Goal: Find specific page/section: Find specific page/section

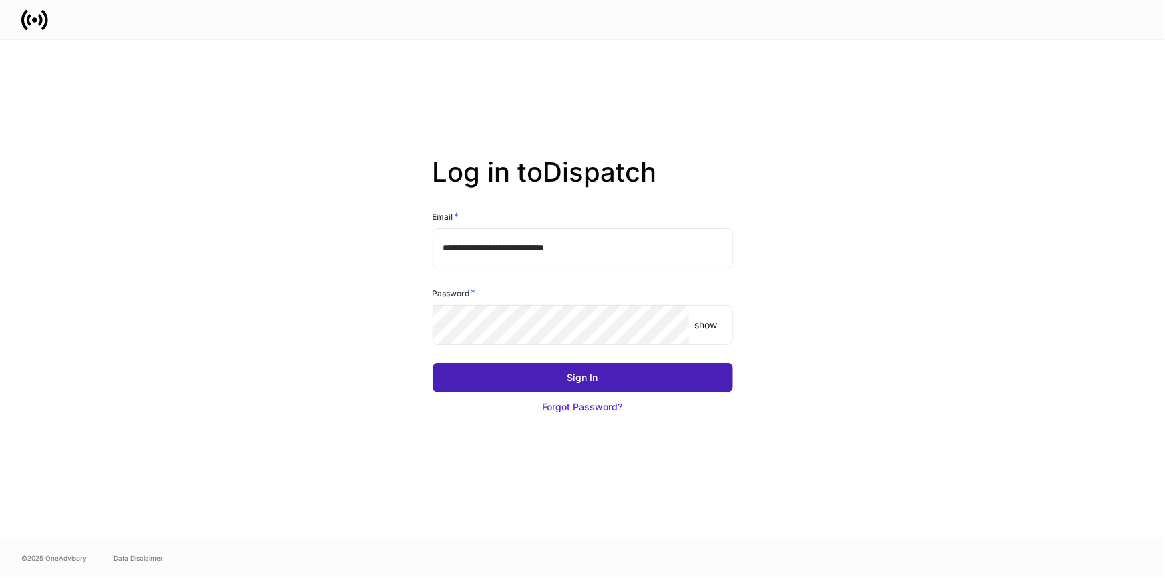
click at [638, 387] on button "Sign In" at bounding box center [583, 377] width 301 height 29
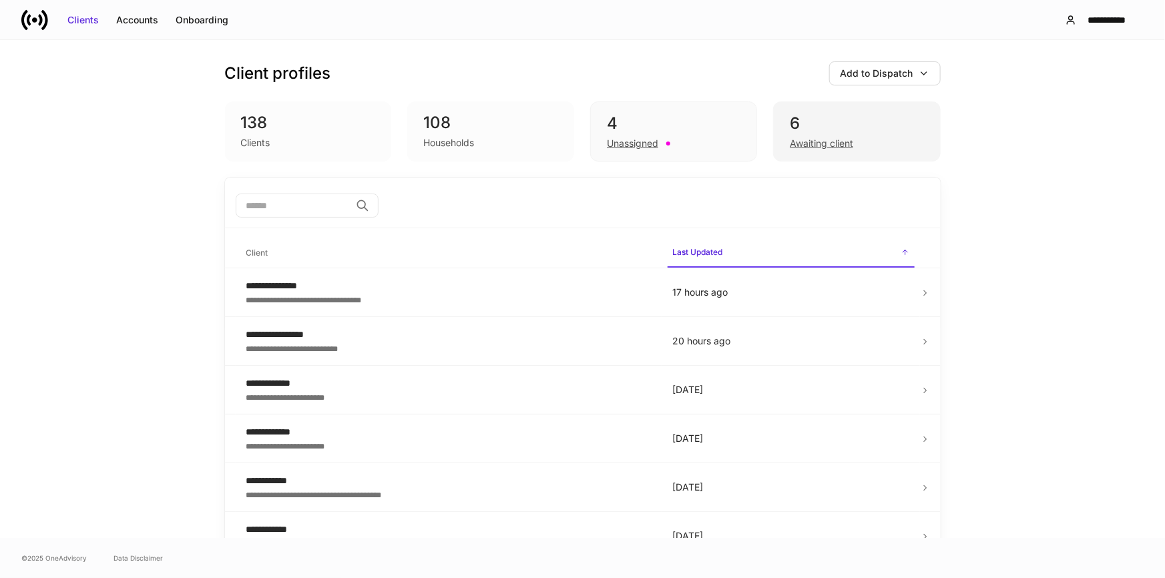
click at [831, 118] on div "6" at bounding box center [857, 123] width 134 height 21
click at [801, 146] on div "Awaiting client" at bounding box center [821, 143] width 63 height 13
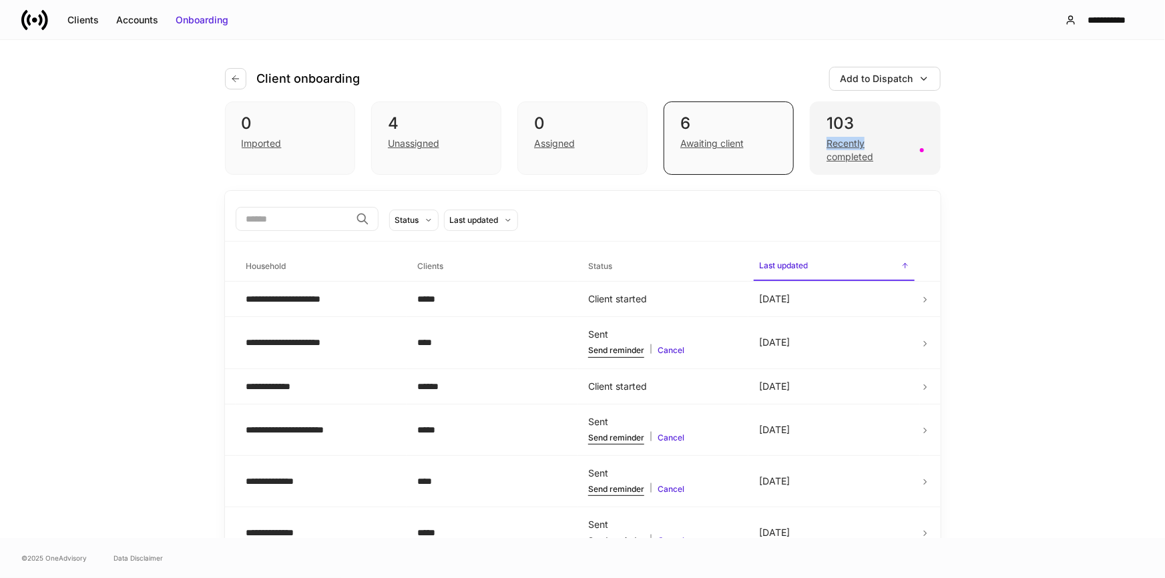
click at [881, 143] on div "103 Recently completed" at bounding box center [875, 138] width 130 height 73
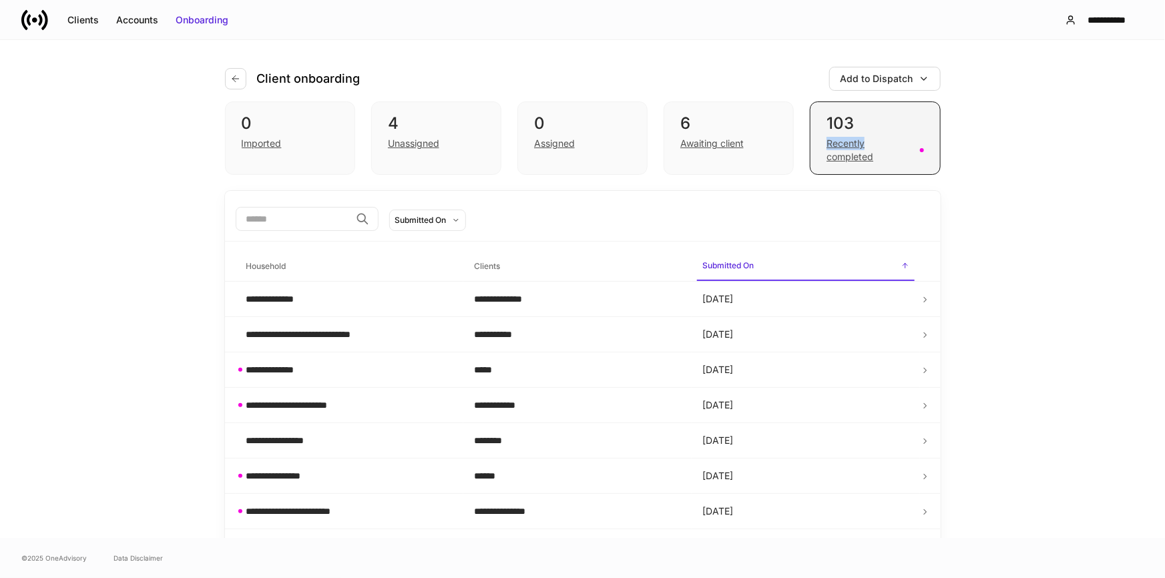
click at [859, 130] on div "103" at bounding box center [875, 123] width 97 height 21
